Goal: Entertainment & Leisure: Consume media (video, audio)

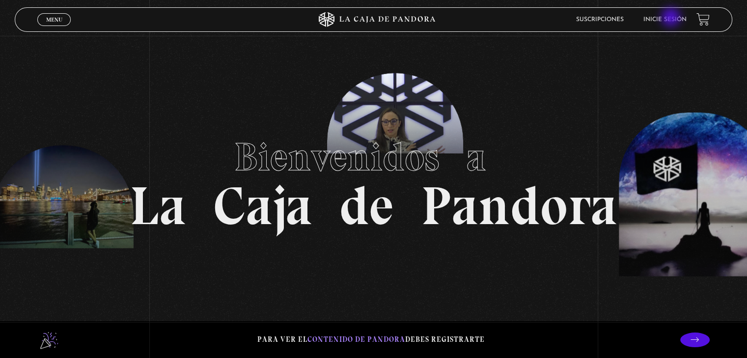
click at [672, 18] on link "Inicie sesión" at bounding box center [664, 20] width 43 height 6
click at [674, 22] on link "Inicie sesión" at bounding box center [664, 20] width 43 height 6
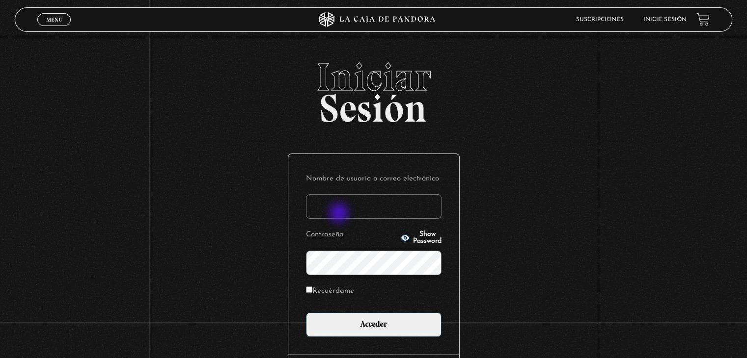
drag, startPoint x: 334, startPoint y: 220, endPoint x: 352, endPoint y: 206, distance: 23.0
click at [352, 206] on form "Nombre de usuario o correo electrónico Contraseña Show Password Recuérdame Acce…" at bounding box center [374, 254] width 136 height 165
click at [352, 206] on input "Nombre de usuario o correo electrónico" at bounding box center [374, 206] width 136 height 25
type input "asuseth@gmail.com"
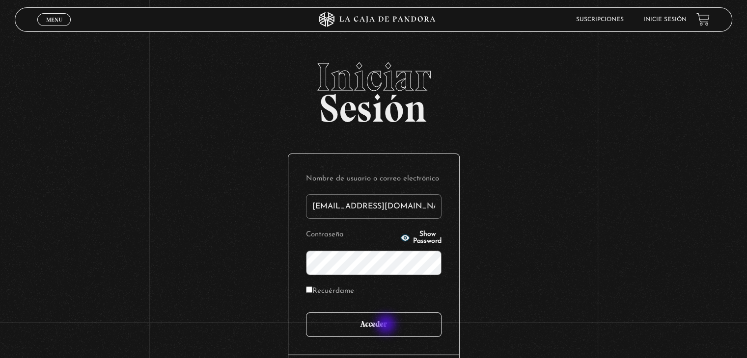
click at [387, 326] on input "Acceder" at bounding box center [374, 325] width 136 height 25
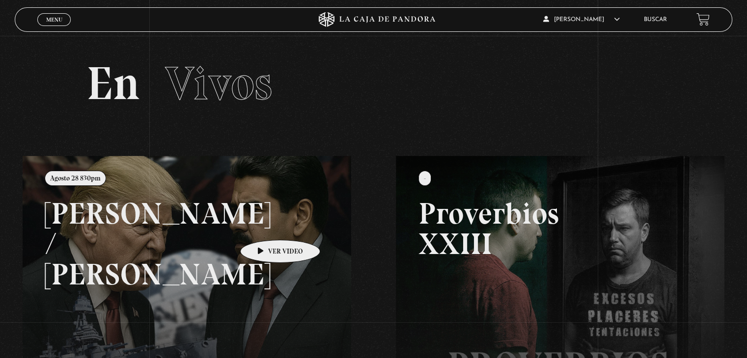
click at [265, 225] on link at bounding box center [396, 335] width 747 height 358
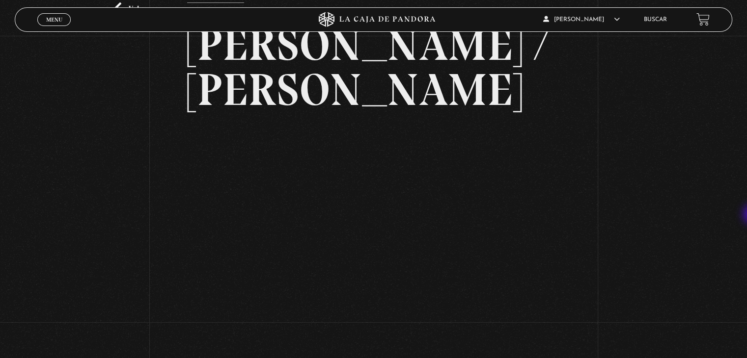
scroll to position [70, 0]
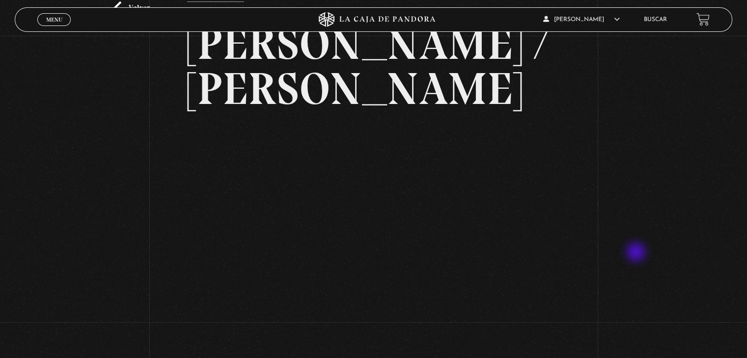
click at [637, 253] on div "Volver Agosto 28 830pm Trump / Maduro" at bounding box center [373, 283] width 747 height 635
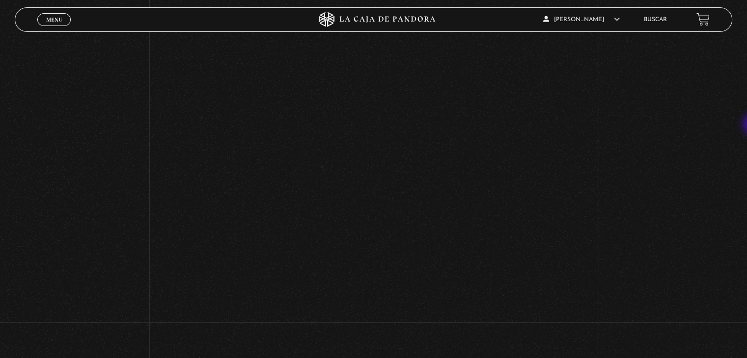
scroll to position [211, 0]
click at [550, 283] on p at bounding box center [373, 318] width 373 height 246
drag, startPoint x: 746, startPoint y: 256, endPoint x: 753, endPoint y: 223, distance: 34.1
click at [746, 223] on html "ingresar al sitio Ver Video Más Información Solicitar Por favor coloque su disp…" at bounding box center [373, 138] width 747 height 821
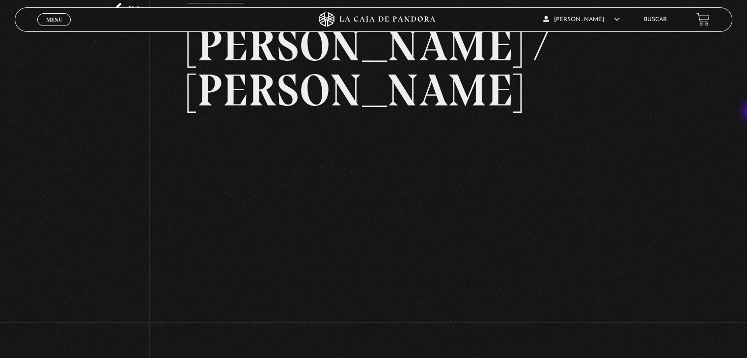
scroll to position [71, 0]
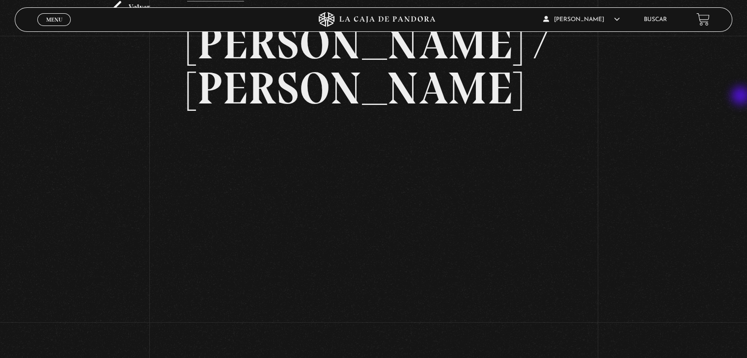
click at [741, 97] on div "Volver Agosto 28 830pm Trump / Maduro" at bounding box center [373, 282] width 747 height 635
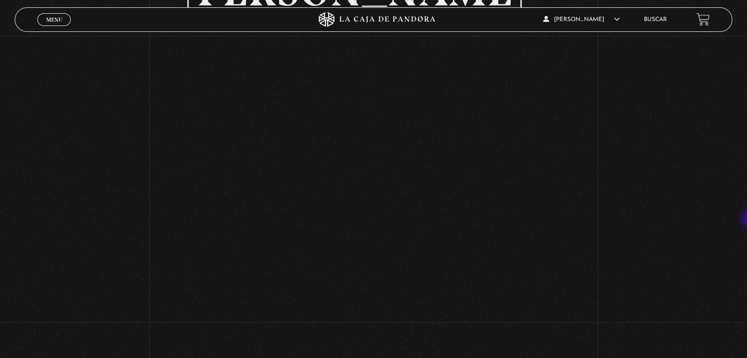
scroll to position [166, 0]
drag, startPoint x: 746, startPoint y: 165, endPoint x: 742, endPoint y: 75, distance: 89.9
click at [742, 75] on div "Volver Agosto 28 830pm Trump / Maduro" at bounding box center [373, 186] width 747 height 635
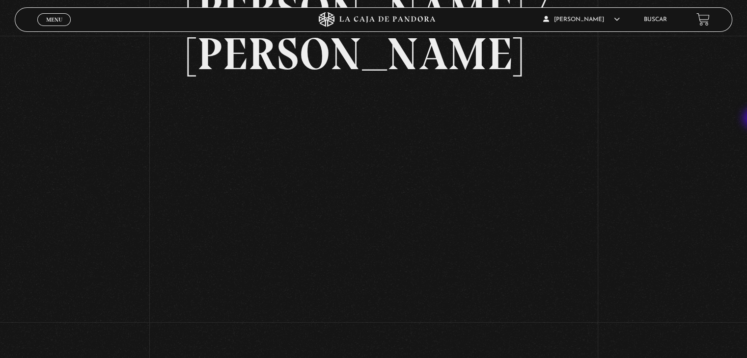
scroll to position [0, 0]
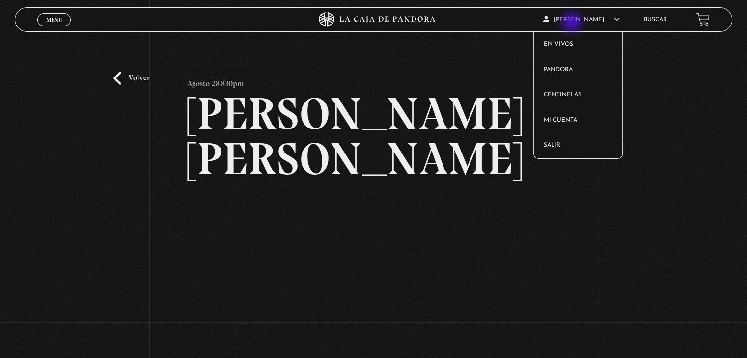
click at [573, 24] on article "Sofia Aguilar Suazo En vivos Pandora Centinelas Mi cuenta Salir" at bounding box center [588, 19] width 90 height 23
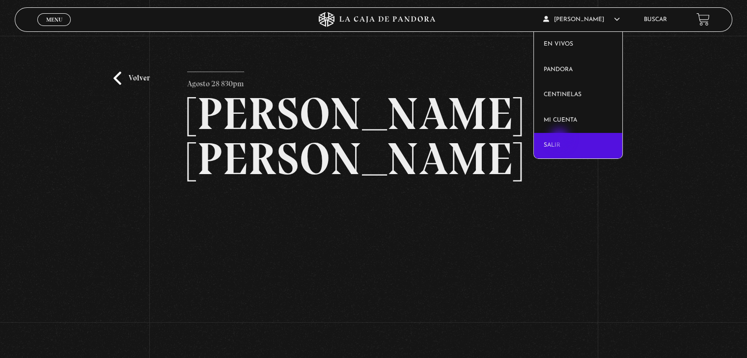
click at [560, 139] on link "Salir" at bounding box center [578, 146] width 89 height 26
